Goal: Check status

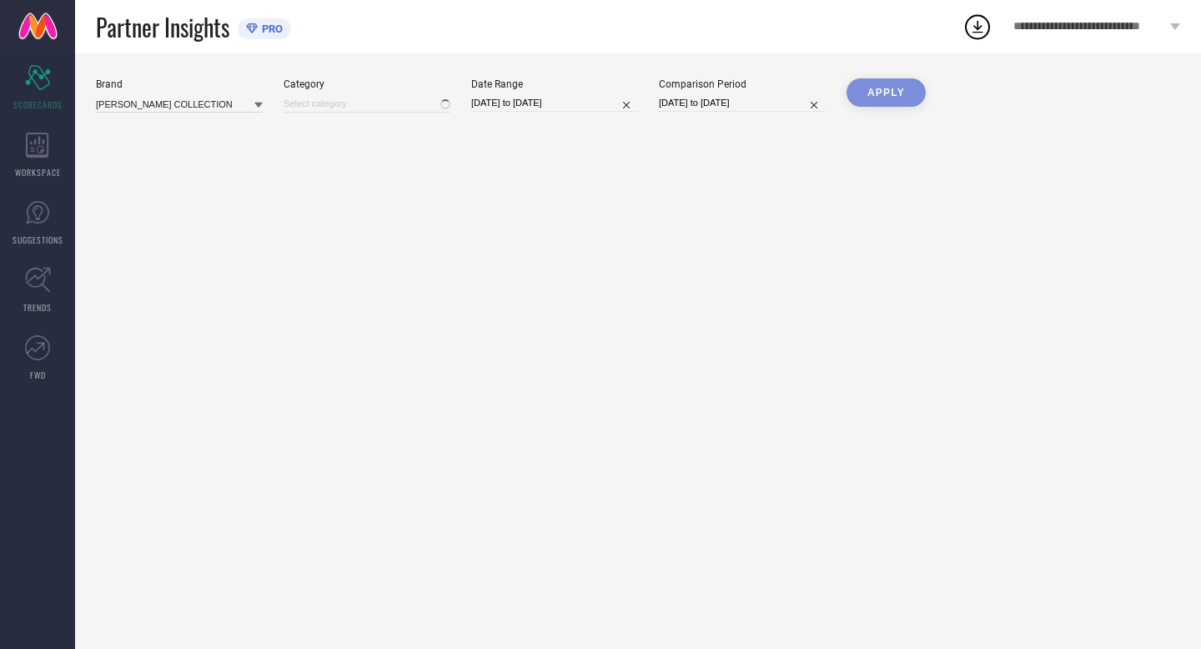
type input "All"
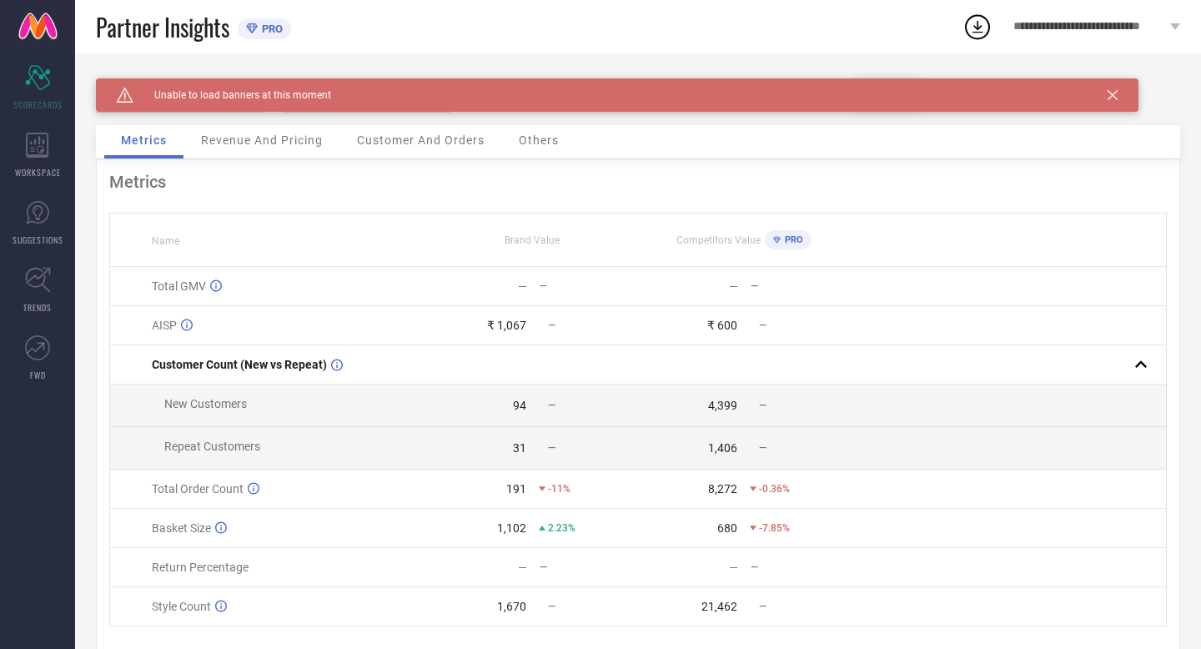
click at [1115, 98] on icon at bounding box center [1113, 95] width 10 height 10
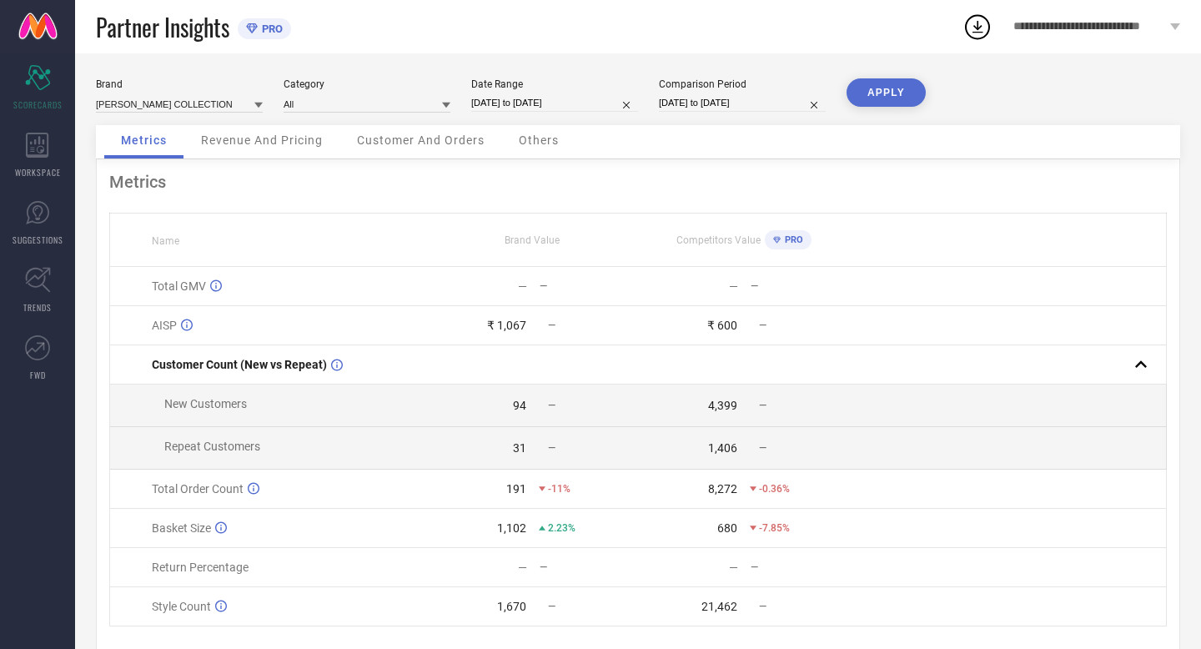
click at [868, 93] on button "APPLY" at bounding box center [886, 92] width 79 height 28
click at [591, 101] on input "[DATE] to [DATE]" at bounding box center [554, 103] width 167 height 18
select select "8"
select select "2025"
select select "9"
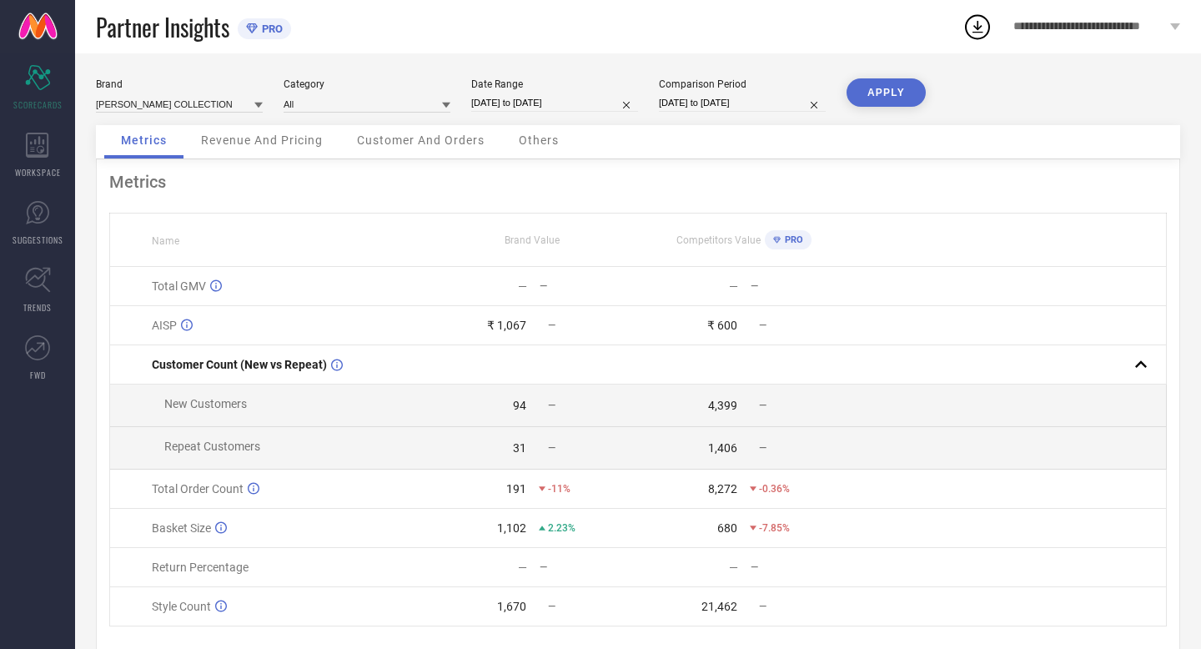
select select "2025"
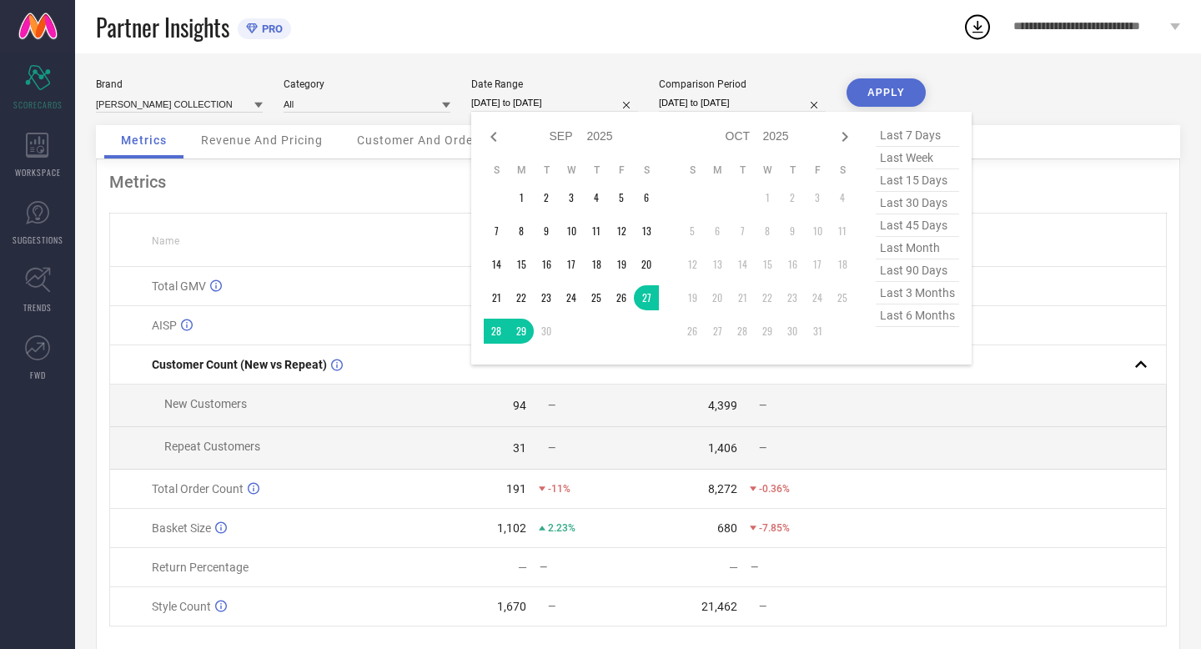
click at [805, 31] on div "Partner Insights PRO" at bounding box center [529, 26] width 867 height 53
